Goal: Use online tool/utility: Utilize a website feature to perform a specific function

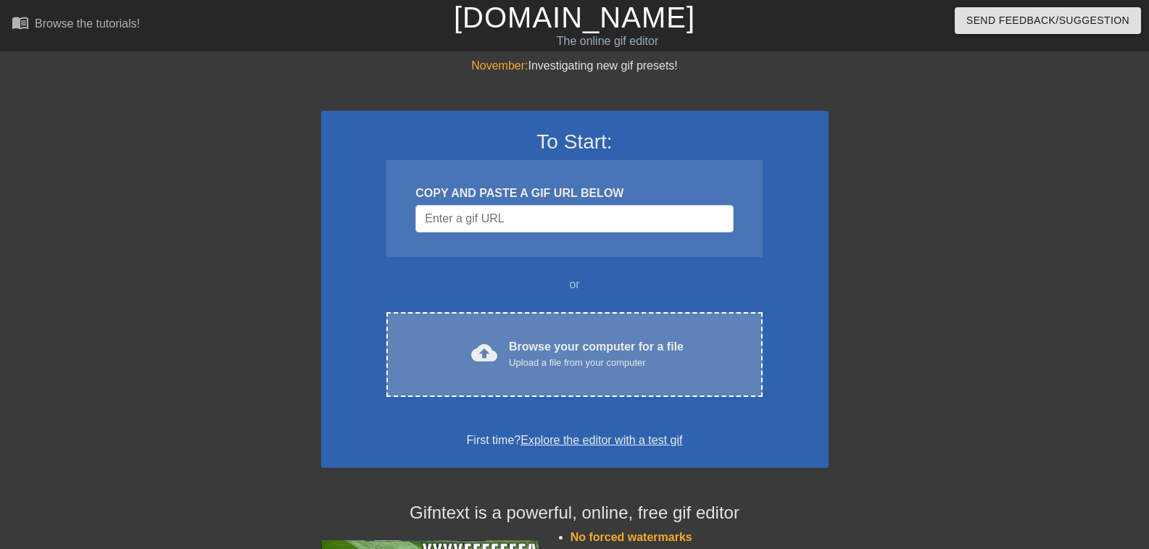
click at [496, 331] on div "cloud_upload Browse your computer for a file Upload a file from your computer C…" at bounding box center [573, 354] width 375 height 85
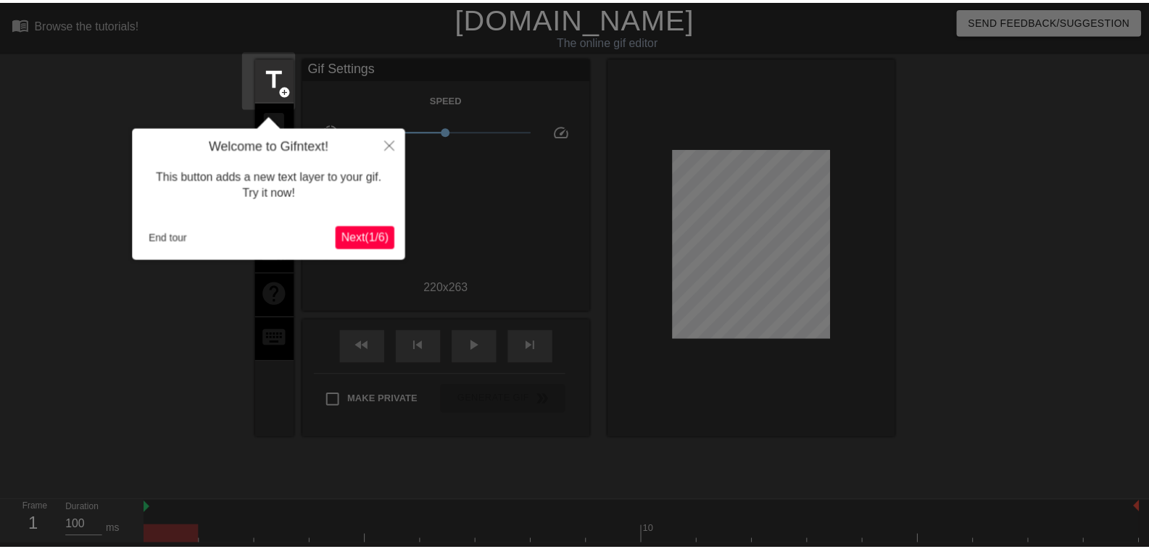
scroll to position [36, 0]
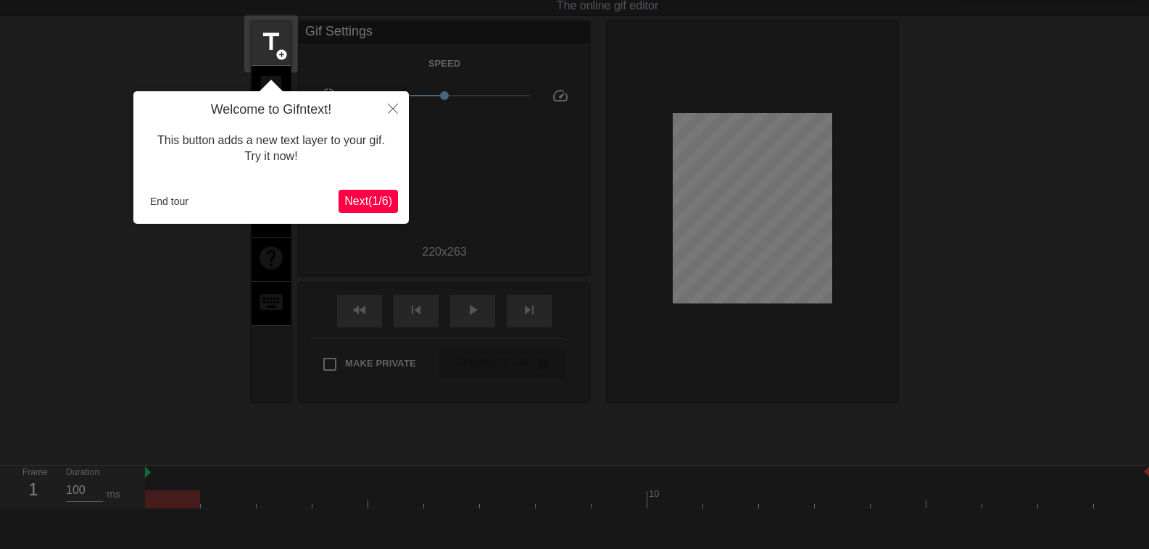
click at [352, 204] on span "Next ( 1 / 6 )" at bounding box center [368, 201] width 48 height 12
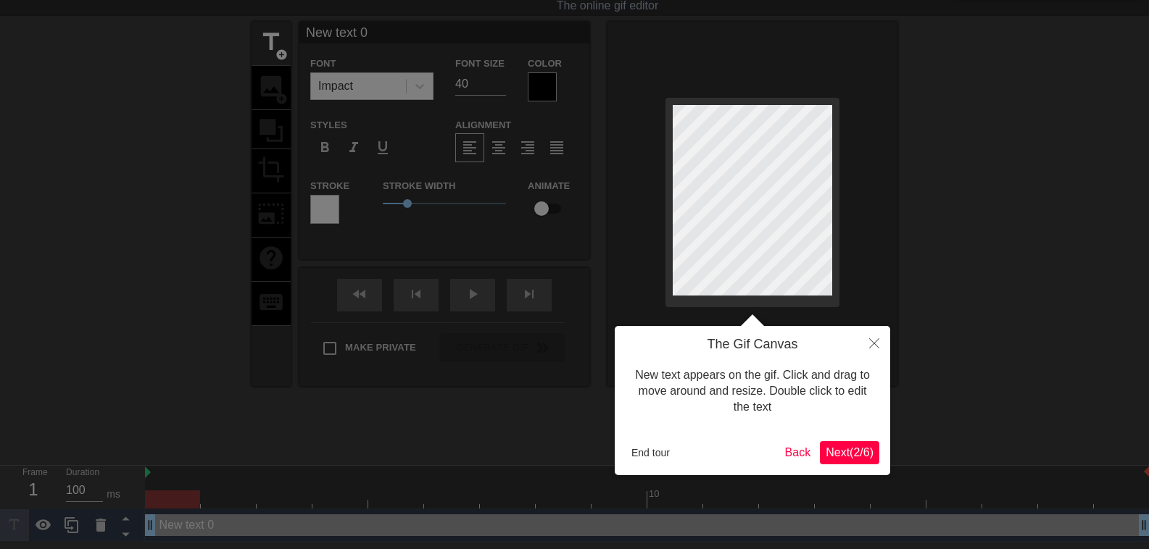
scroll to position [0, 0]
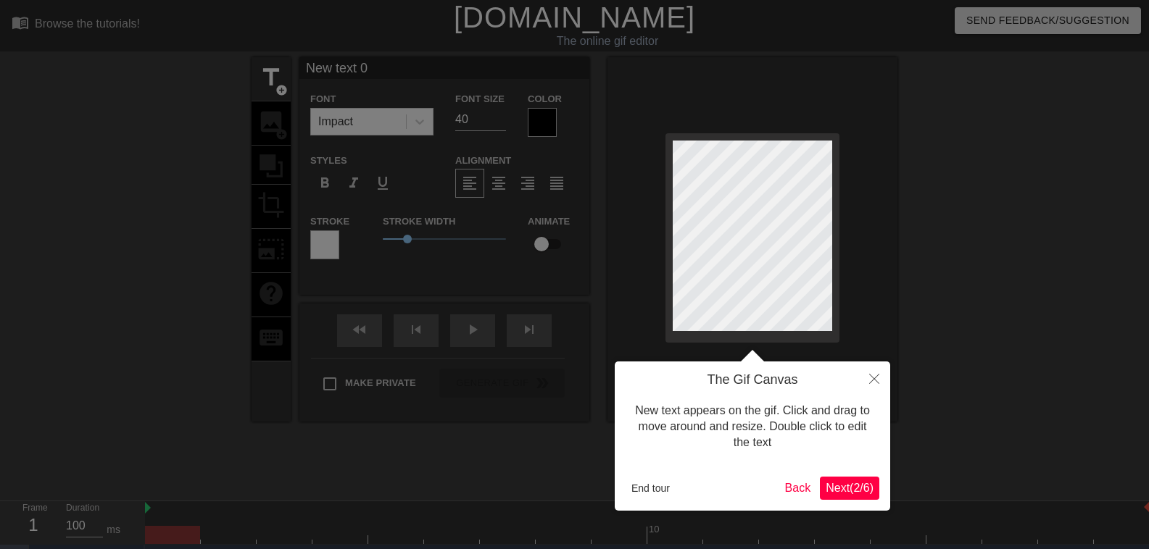
click at [352, 204] on body "menu_book Browse the tutorials! [DOMAIN_NAME] The online gif editor Send Feedba…" at bounding box center [574, 289] width 1149 height 578
click at [653, 486] on button "End tour" at bounding box center [651, 489] width 50 height 22
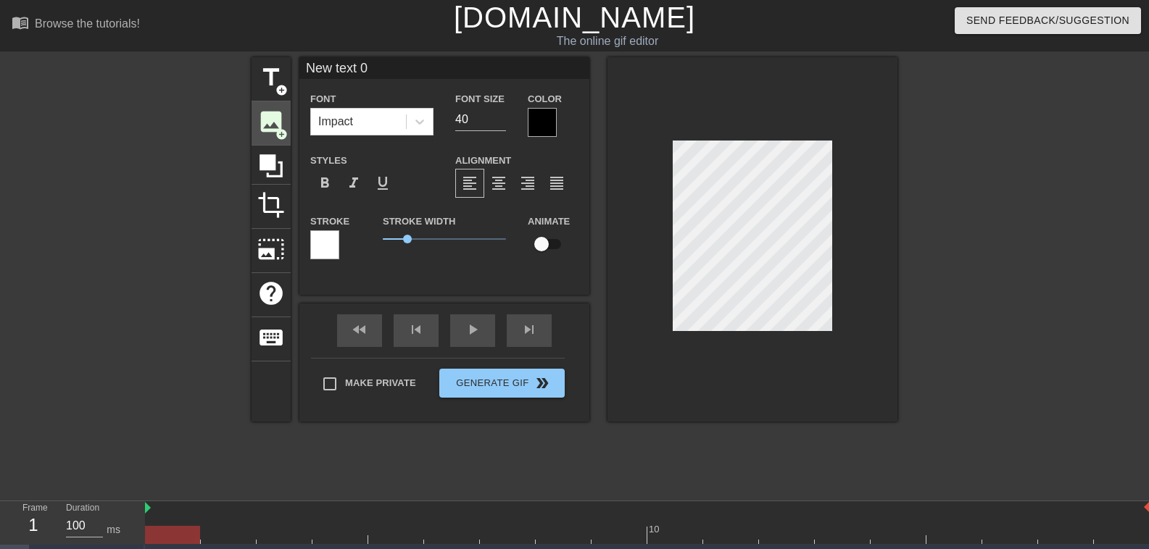
click at [261, 130] on span "image" at bounding box center [271, 122] width 28 height 28
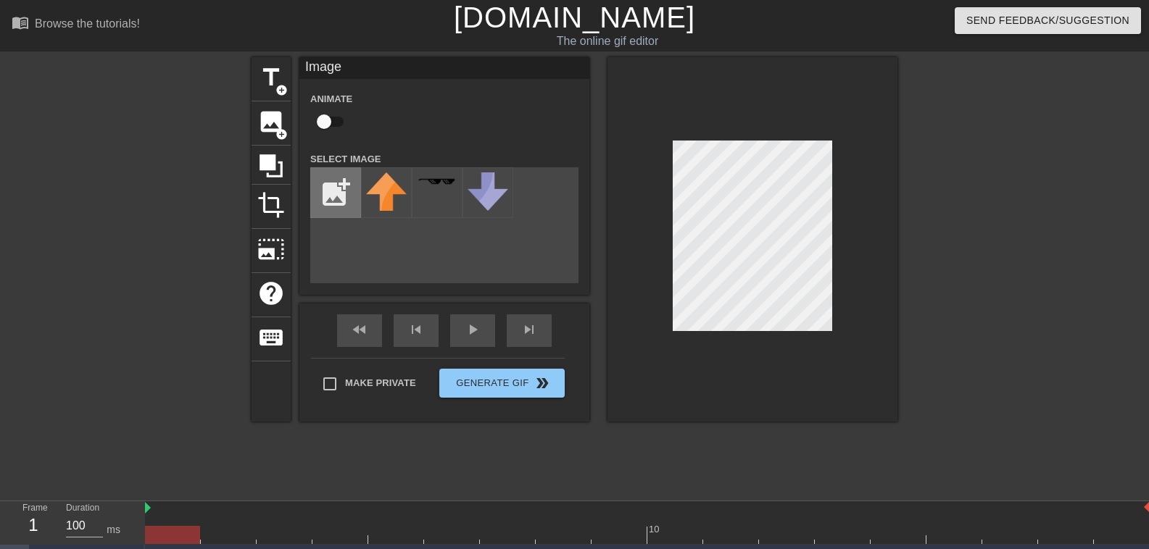
click at [343, 216] on input "file" at bounding box center [335, 192] width 49 height 49
type input "C:\fakepath\aaass.PNG"
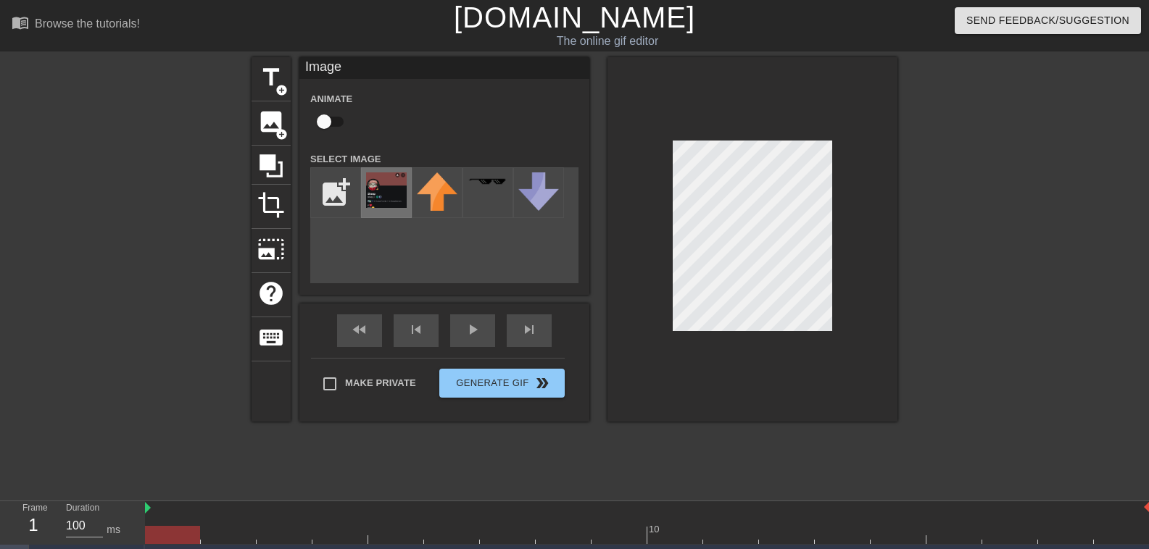
click at [380, 183] on img at bounding box center [386, 191] width 41 height 36
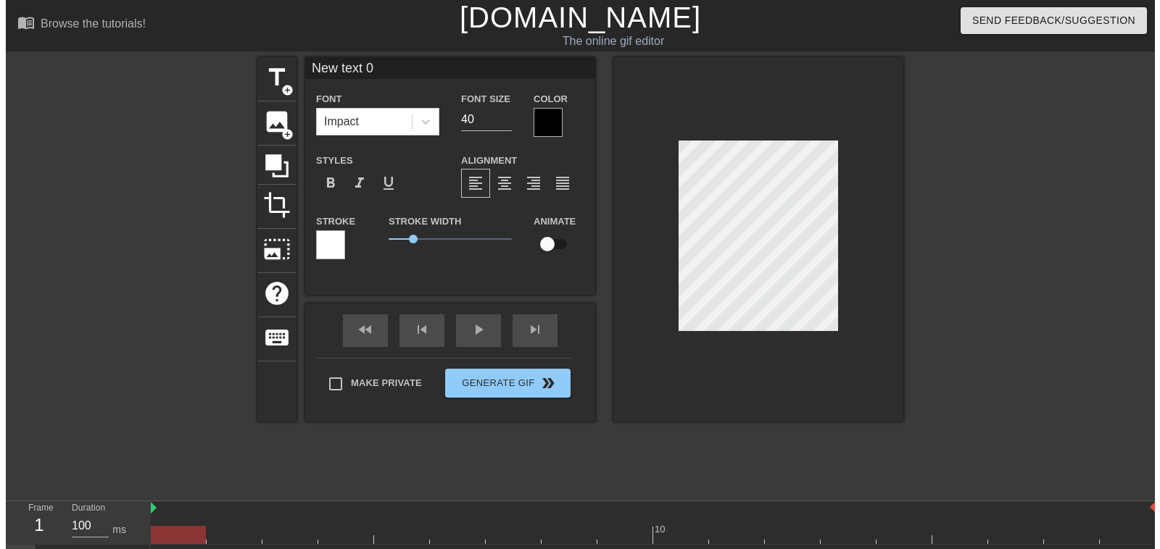
scroll to position [2, 1]
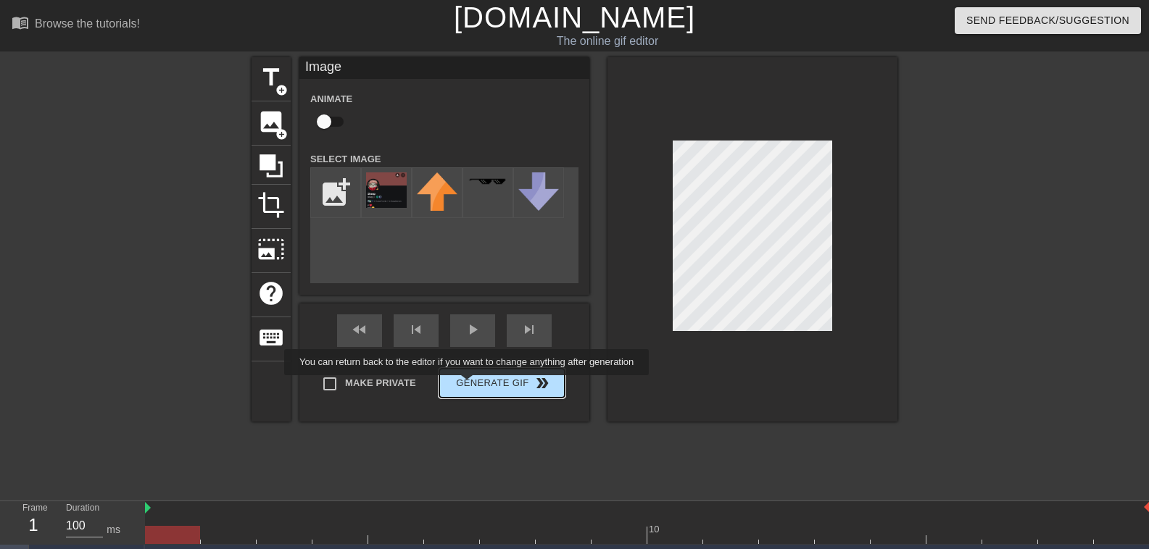
click at [468, 386] on button "Generate Gif double_arrow" at bounding box center [501, 383] width 125 height 29
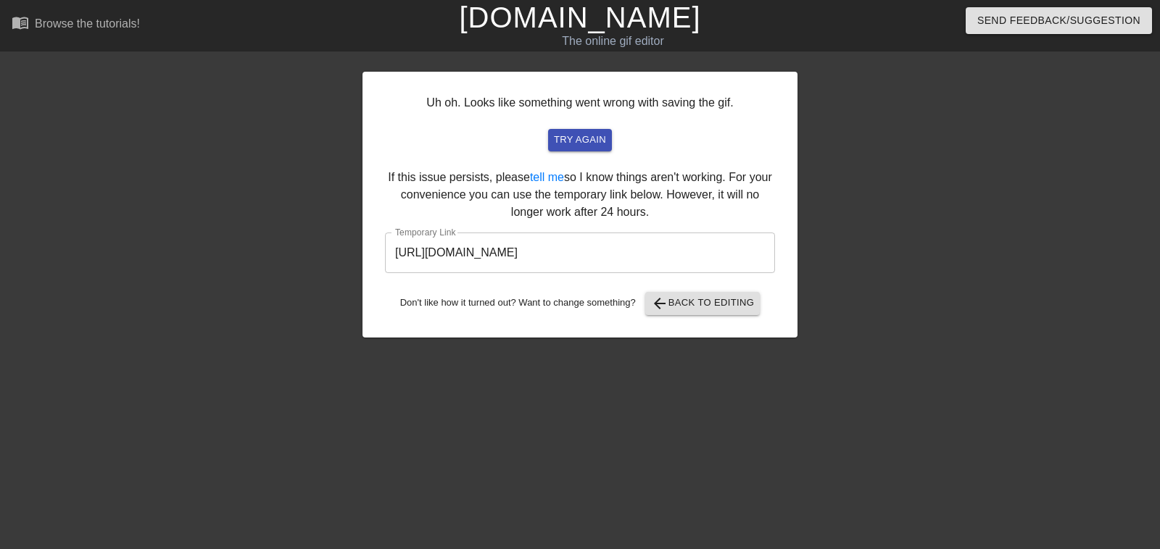
click at [510, 257] on input "[URL][DOMAIN_NAME]" at bounding box center [580, 253] width 390 height 41
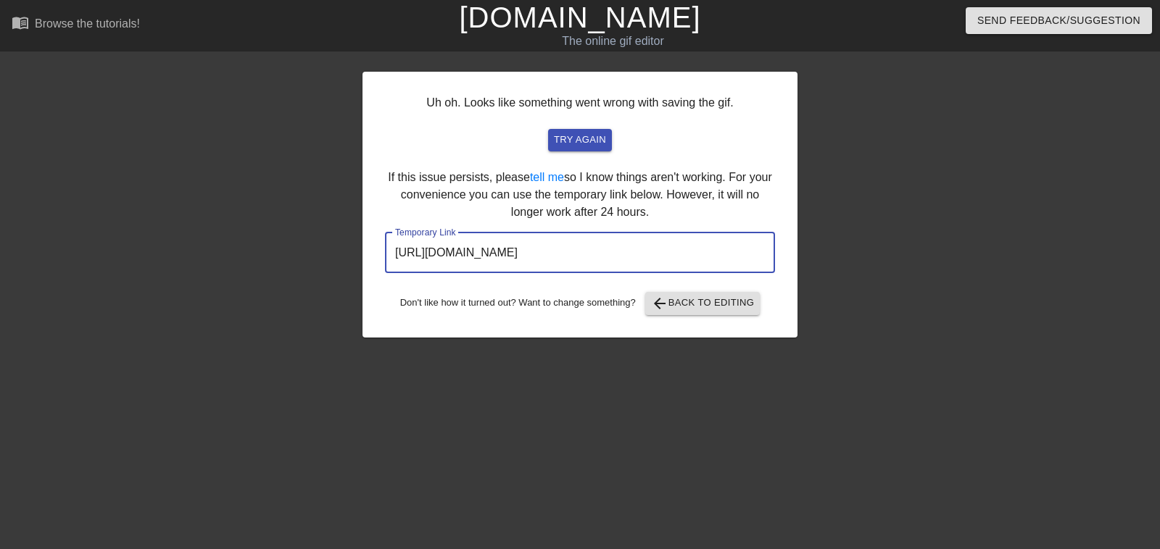
click at [510, 257] on input "[URL][DOMAIN_NAME]" at bounding box center [580, 253] width 390 height 41
